Goal: Information Seeking & Learning: Learn about a topic

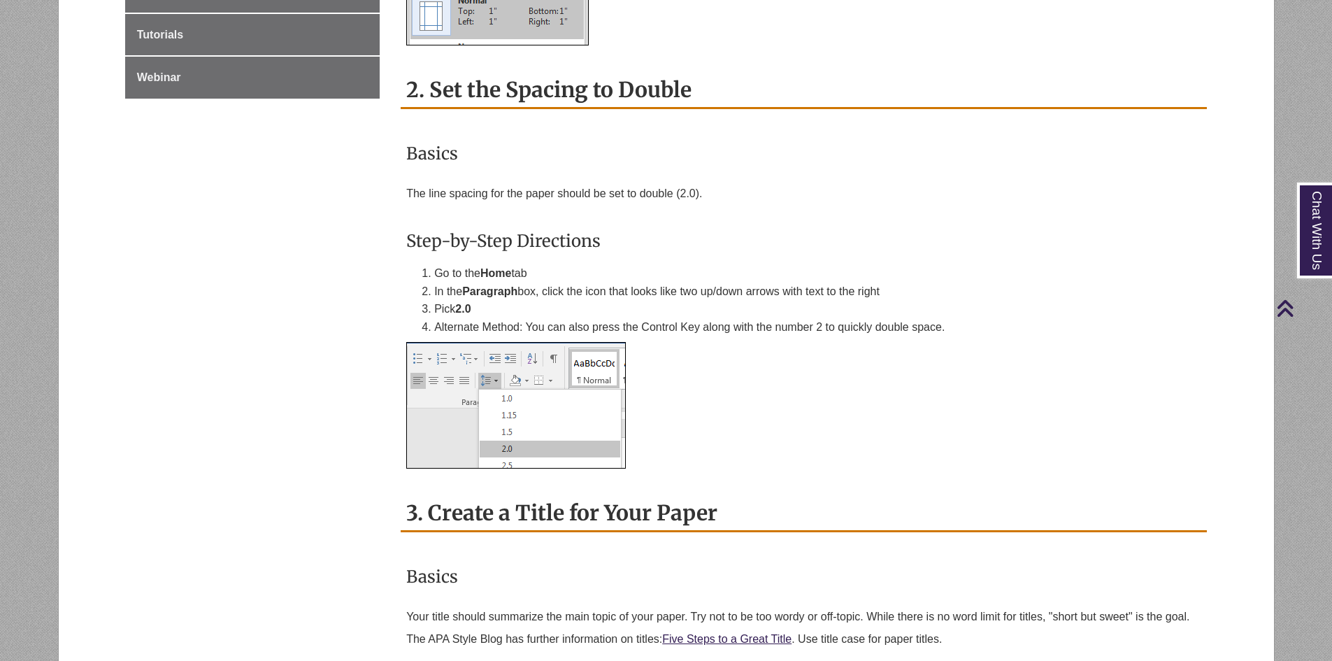
scroll to position [1189, 0]
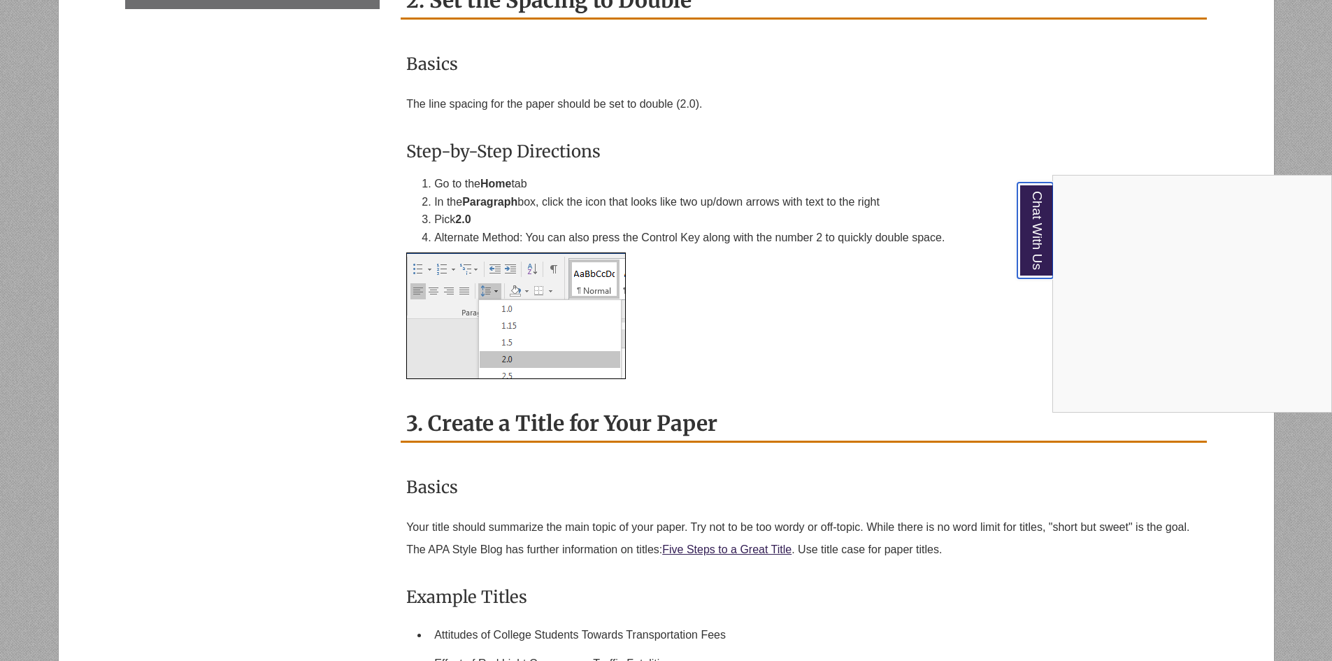
click at [1033, 241] on link "Chat With Us" at bounding box center [1036, 231] width 36 height 96
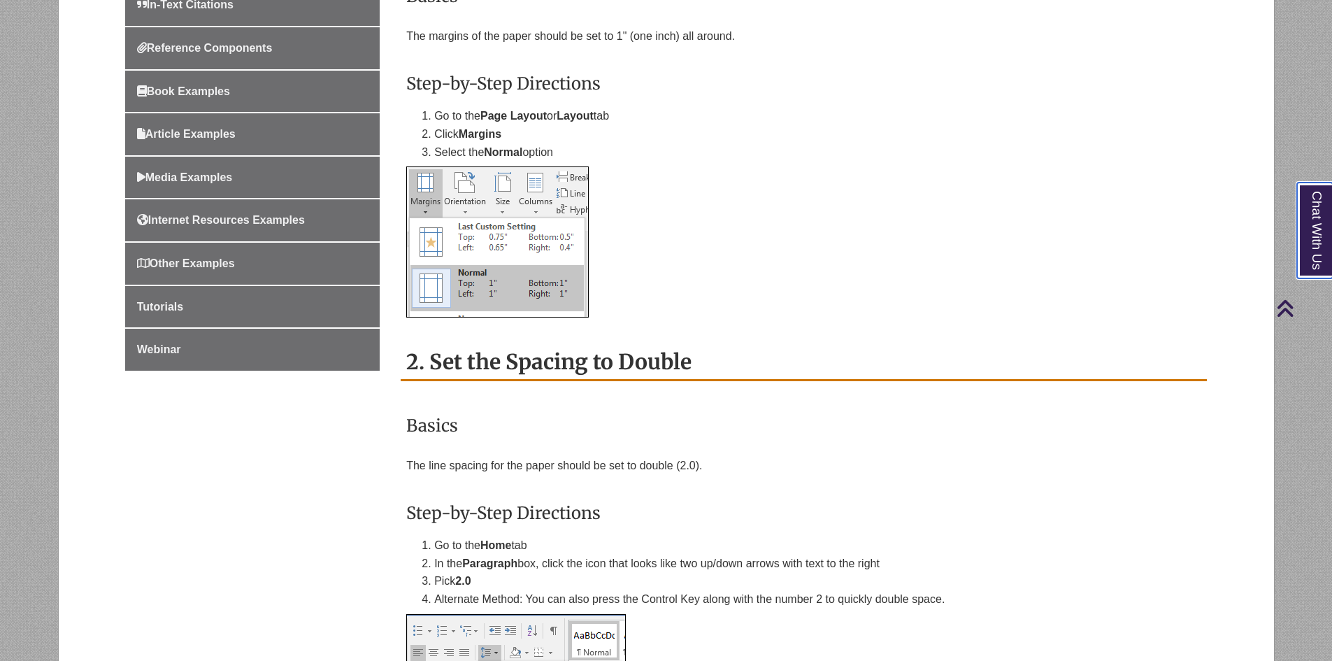
scroll to position [420, 0]
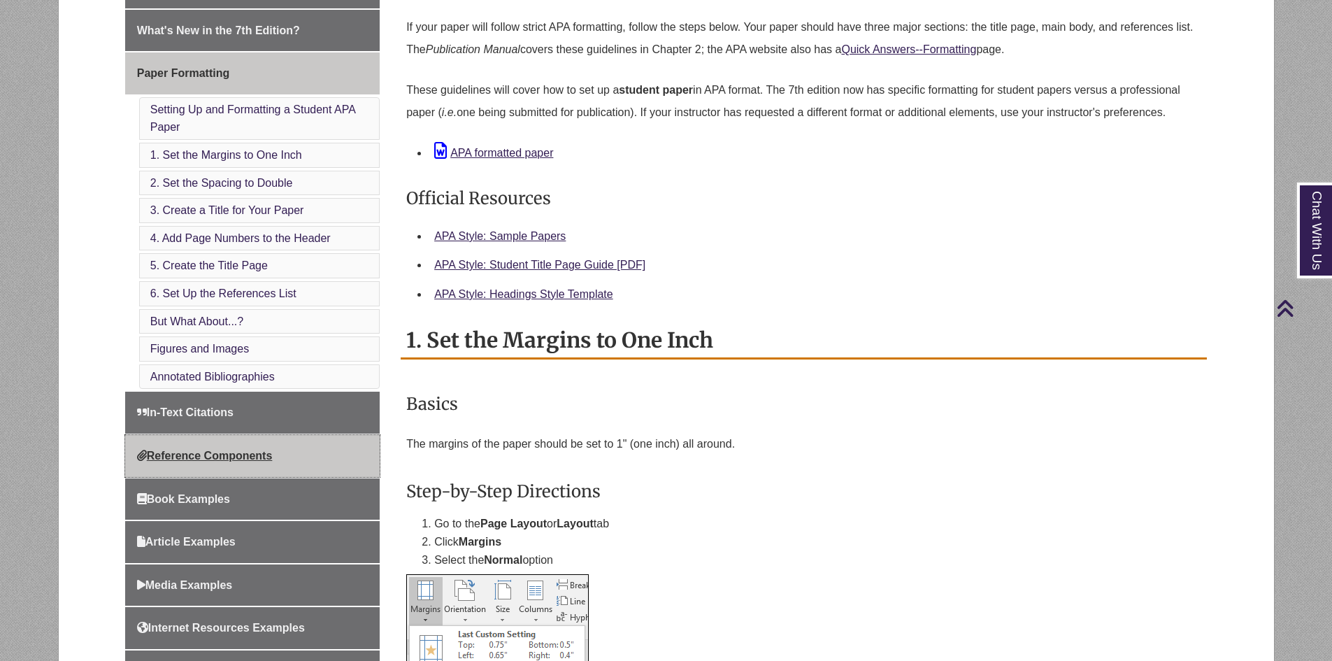
click at [251, 452] on span "Reference Components" at bounding box center [205, 456] width 136 height 12
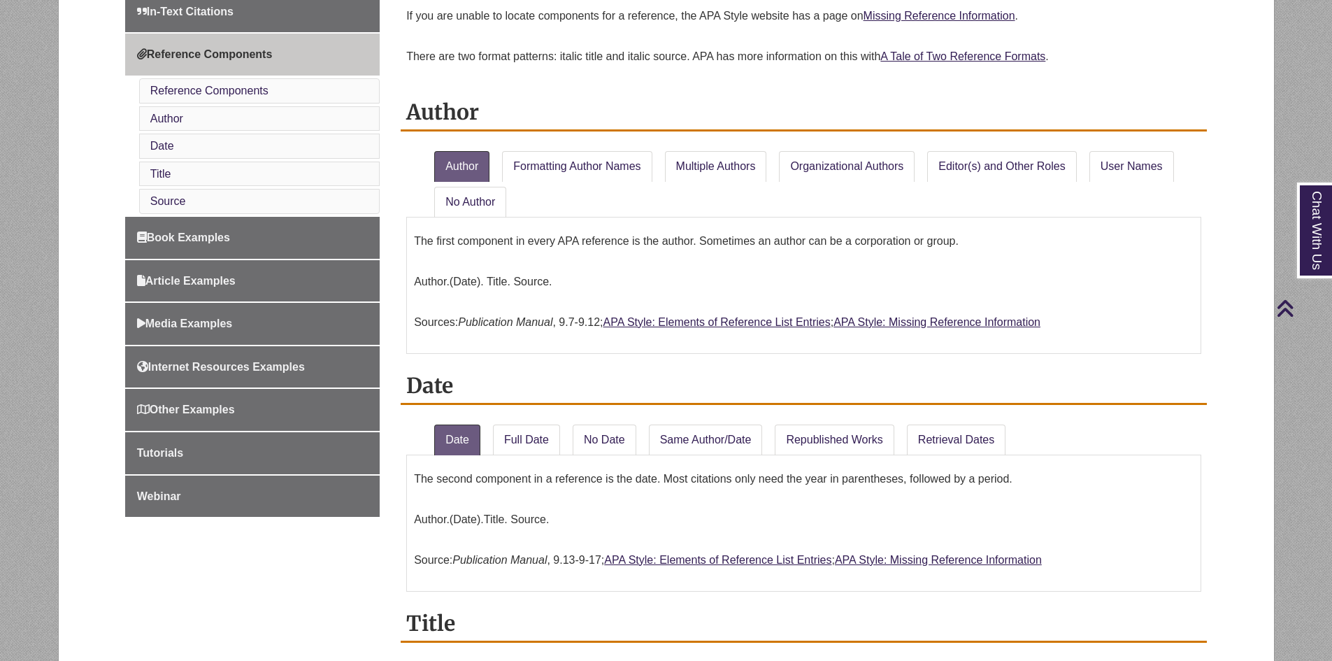
scroll to position [699, 0]
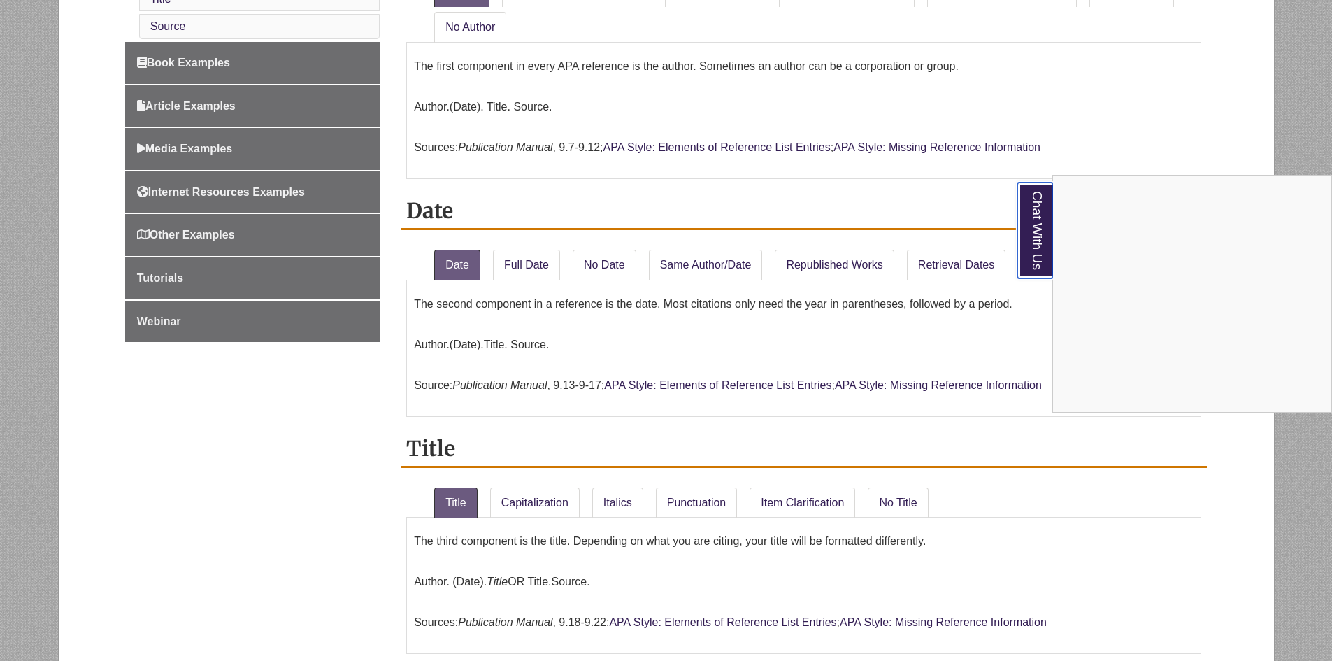
click at [1032, 220] on link "Chat With Us" at bounding box center [1036, 231] width 36 height 96
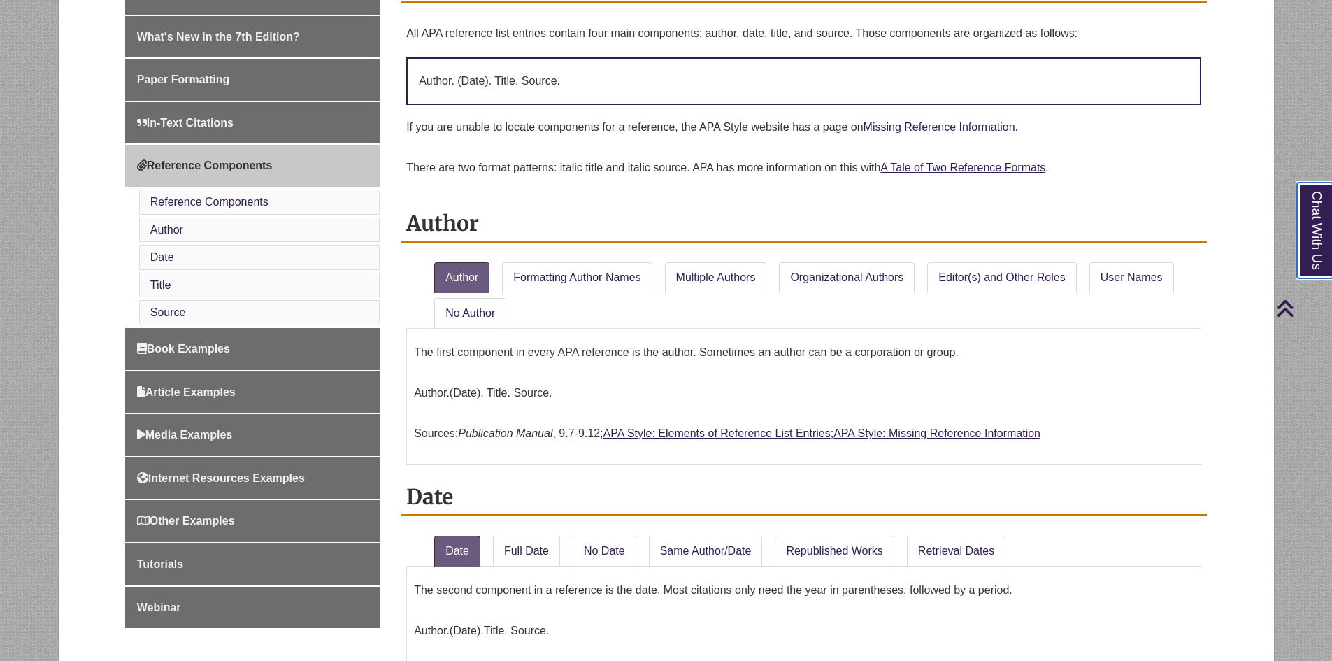
scroll to position [560, 0]
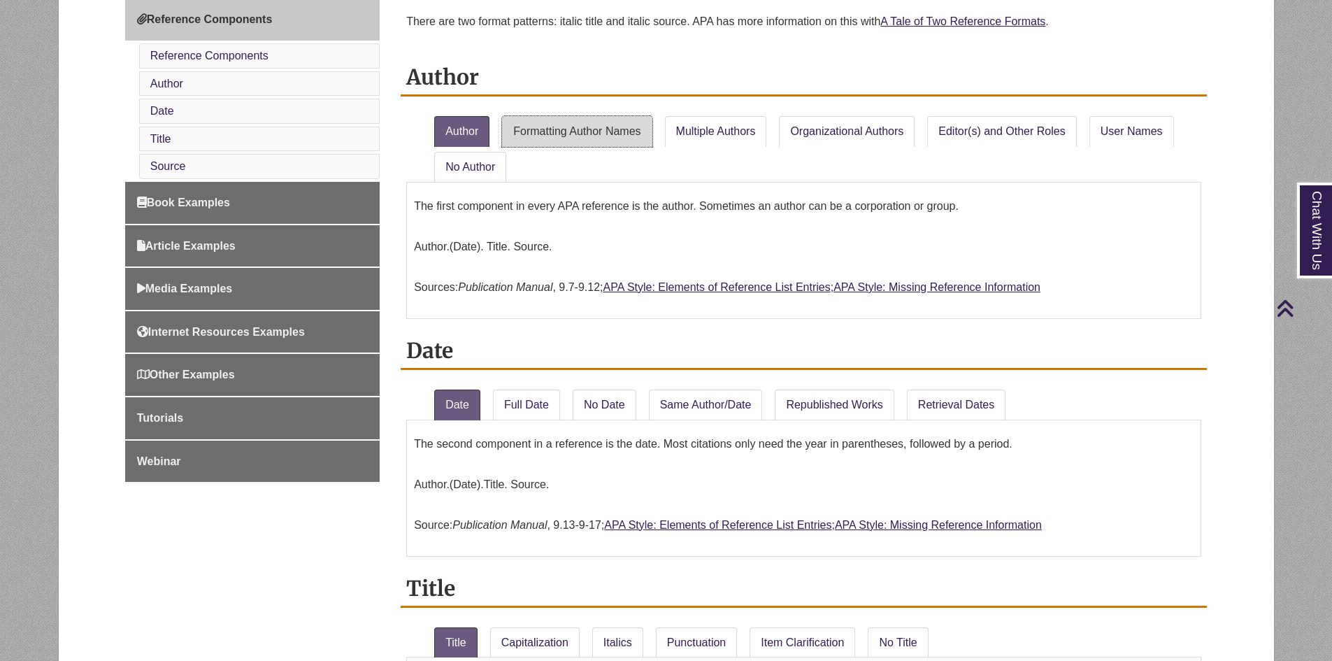
click at [540, 132] on link "Formatting Author Names" at bounding box center [577, 131] width 150 height 31
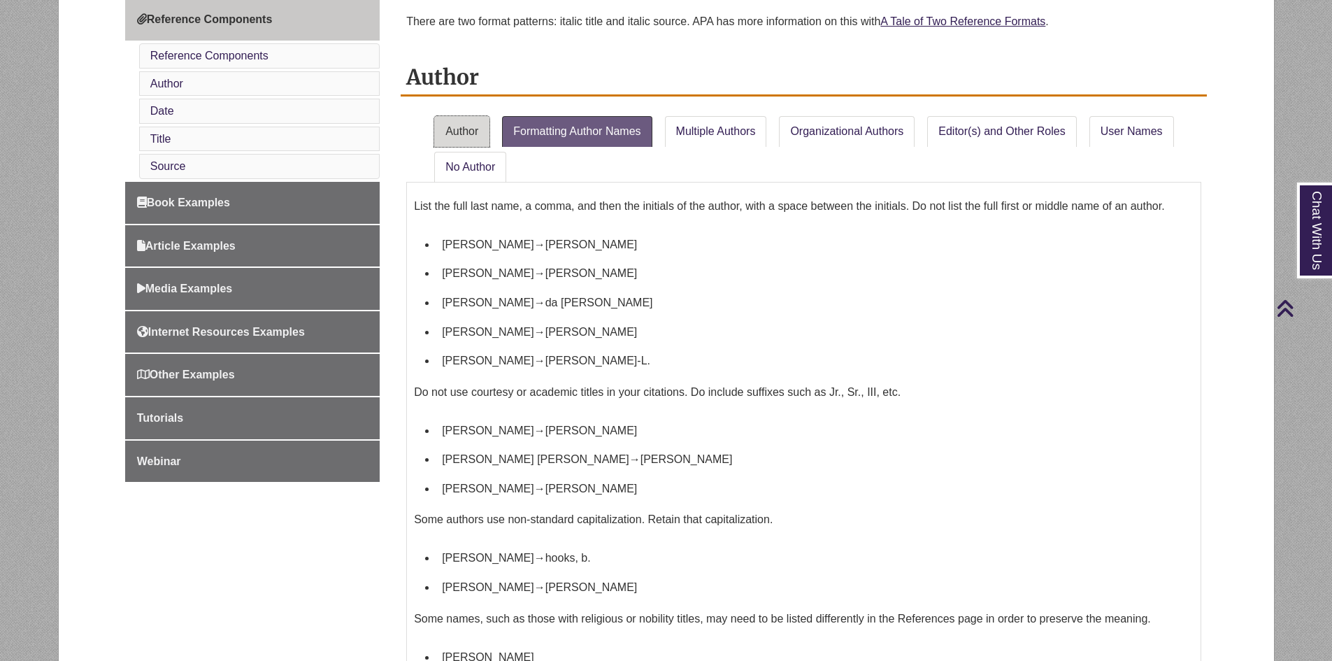
click at [472, 136] on link "Author" at bounding box center [461, 131] width 55 height 31
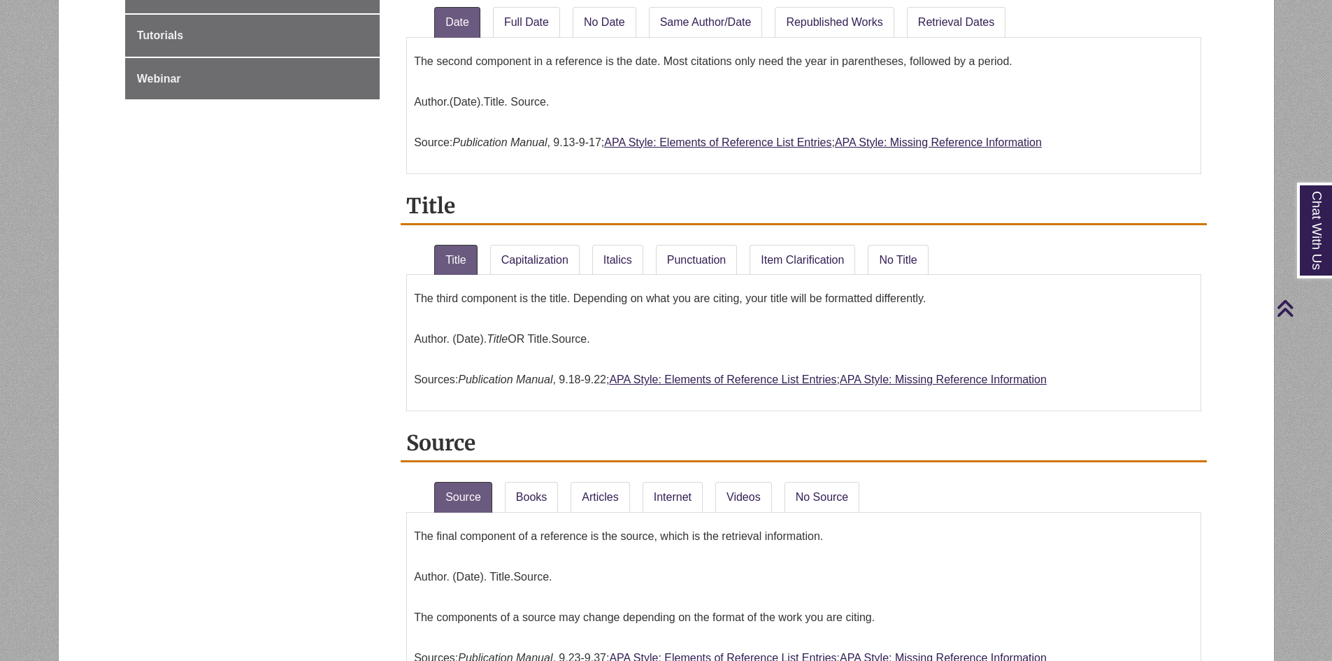
scroll to position [979, 0]
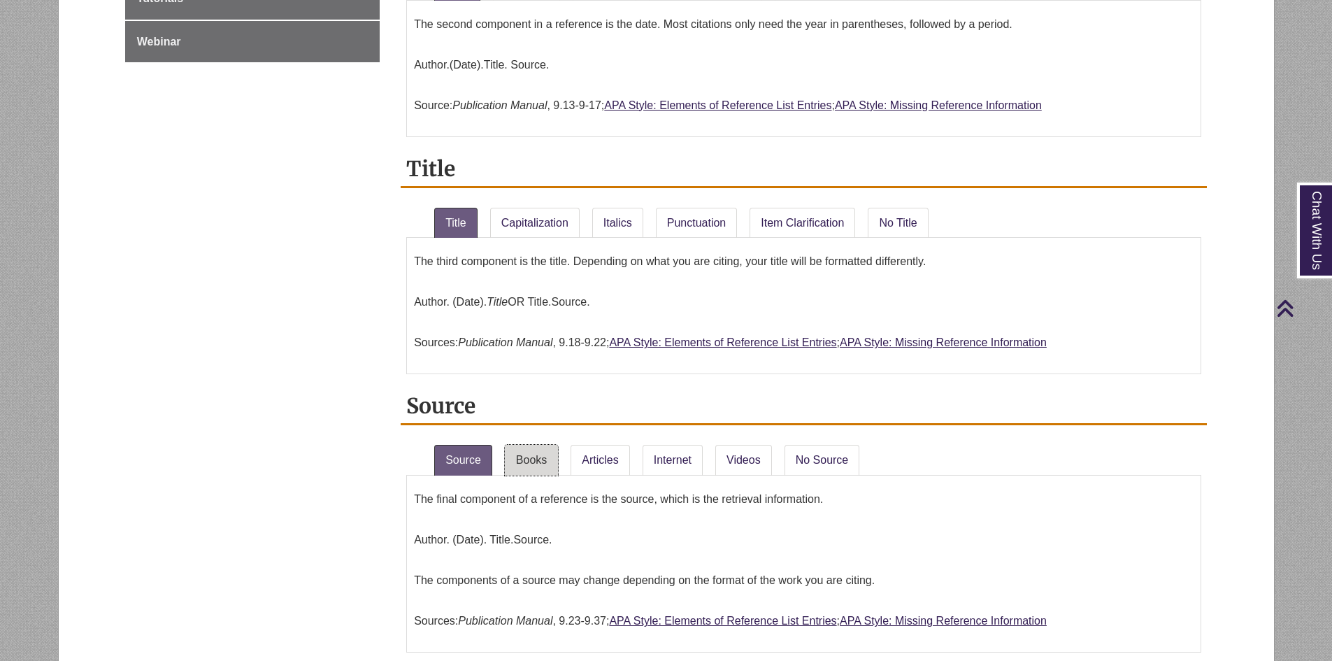
click at [534, 456] on link "Books" at bounding box center [531, 460] width 53 height 31
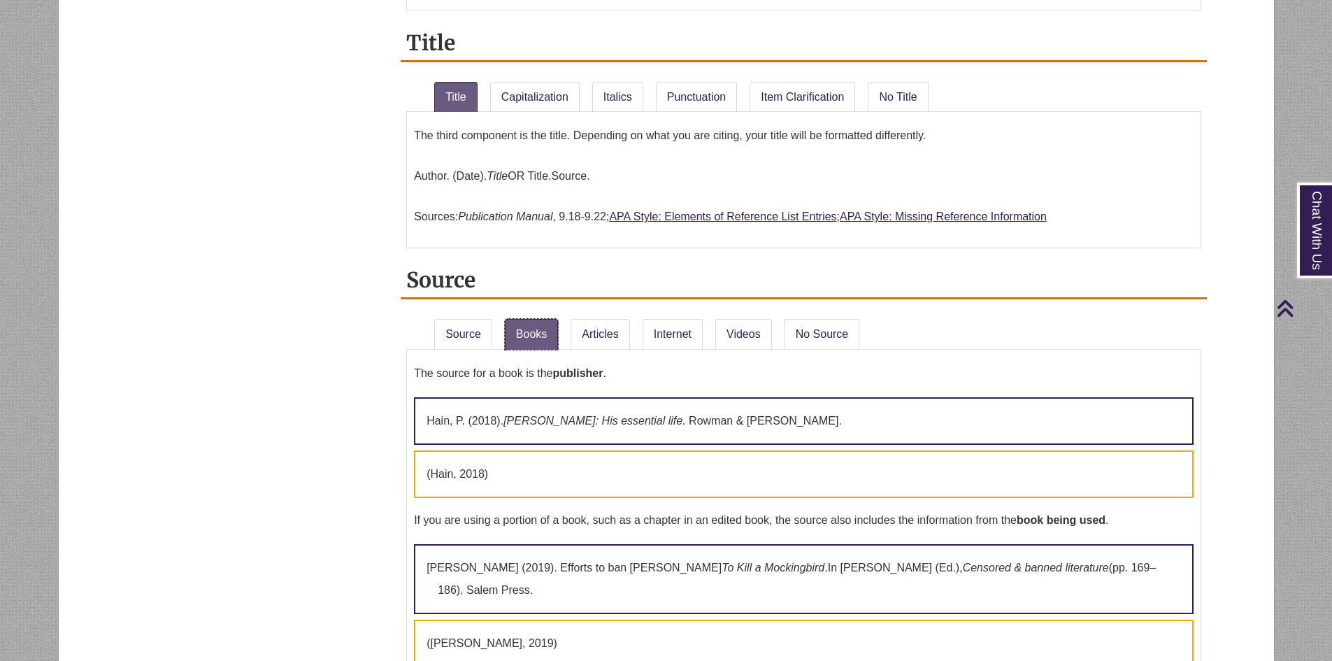
scroll to position [1259, 0]
